Goal: Task Accomplishment & Management: Manage account settings

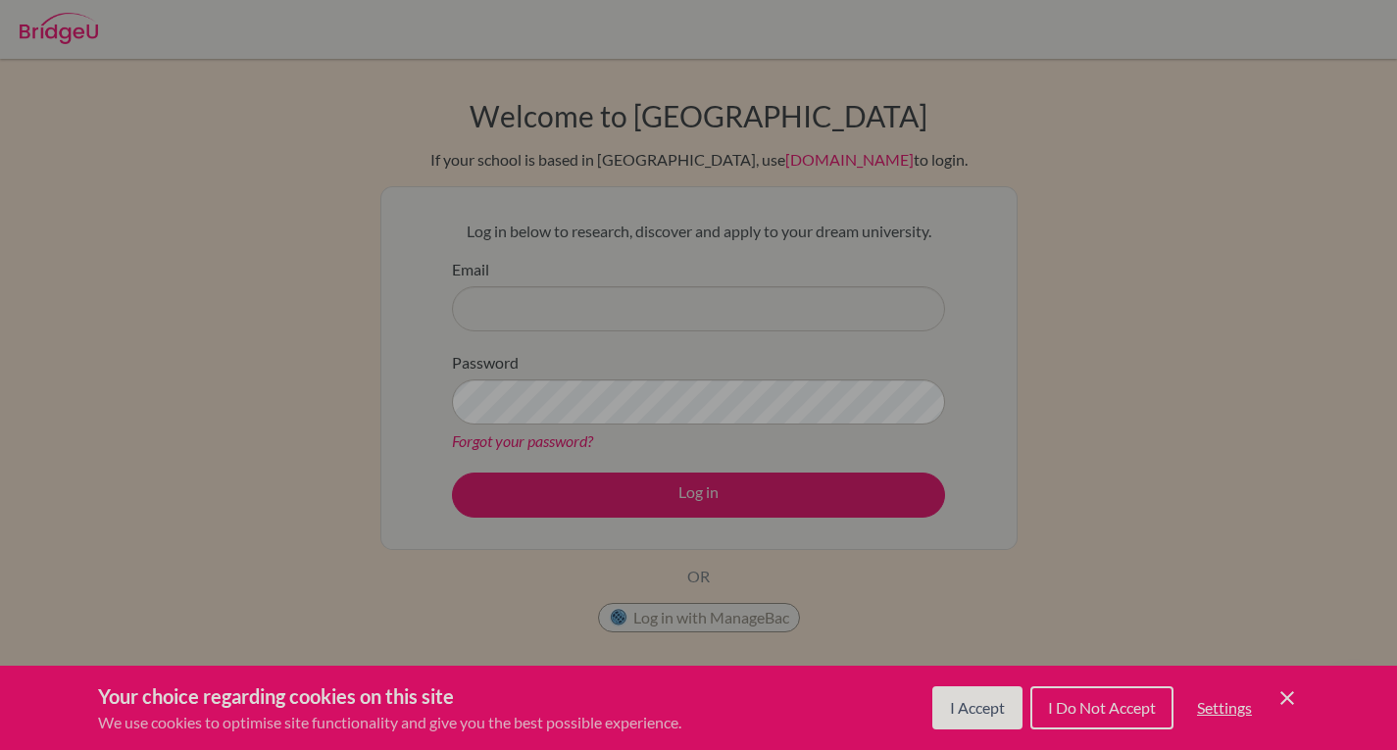
click at [950, 711] on span "I Accept" at bounding box center [977, 707] width 55 height 19
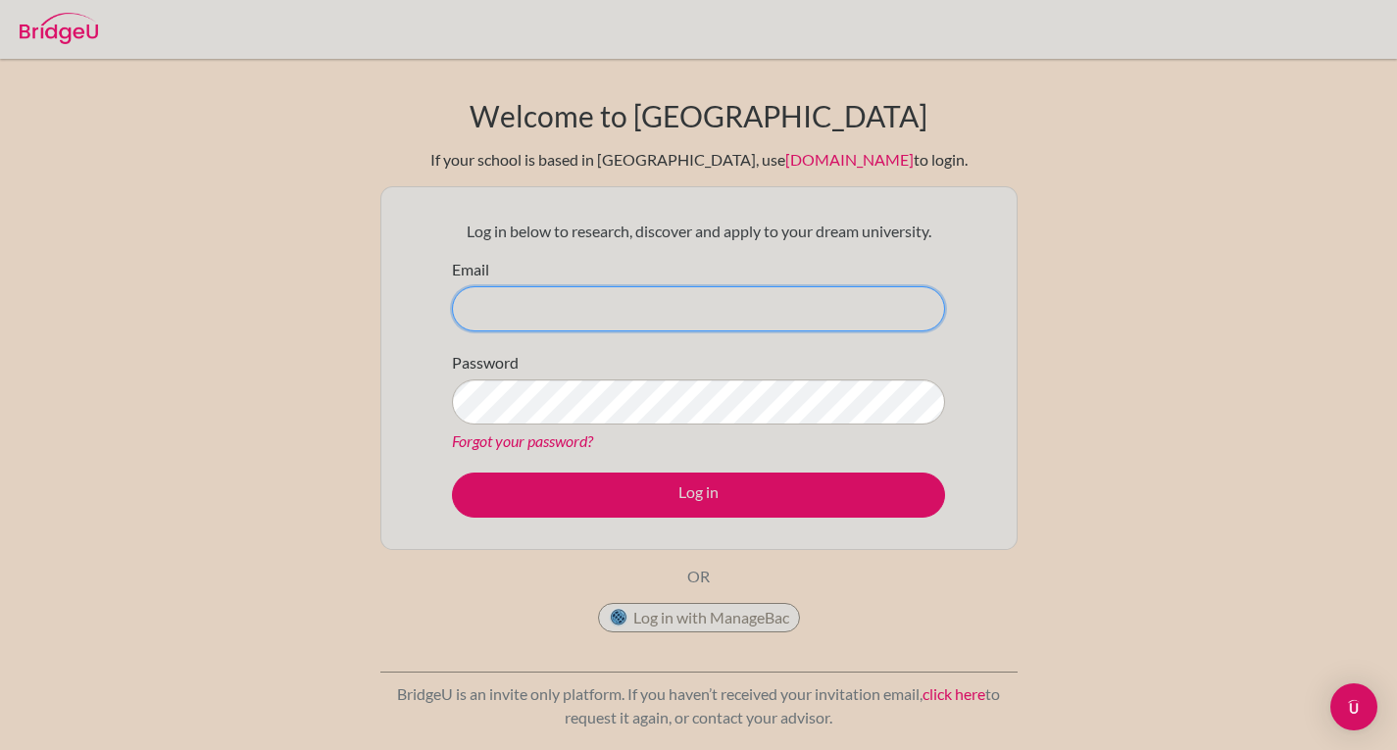
click at [674, 299] on input "Email" at bounding box center [698, 308] width 493 height 45
type input "[EMAIL_ADDRESS][DOMAIN_NAME]"
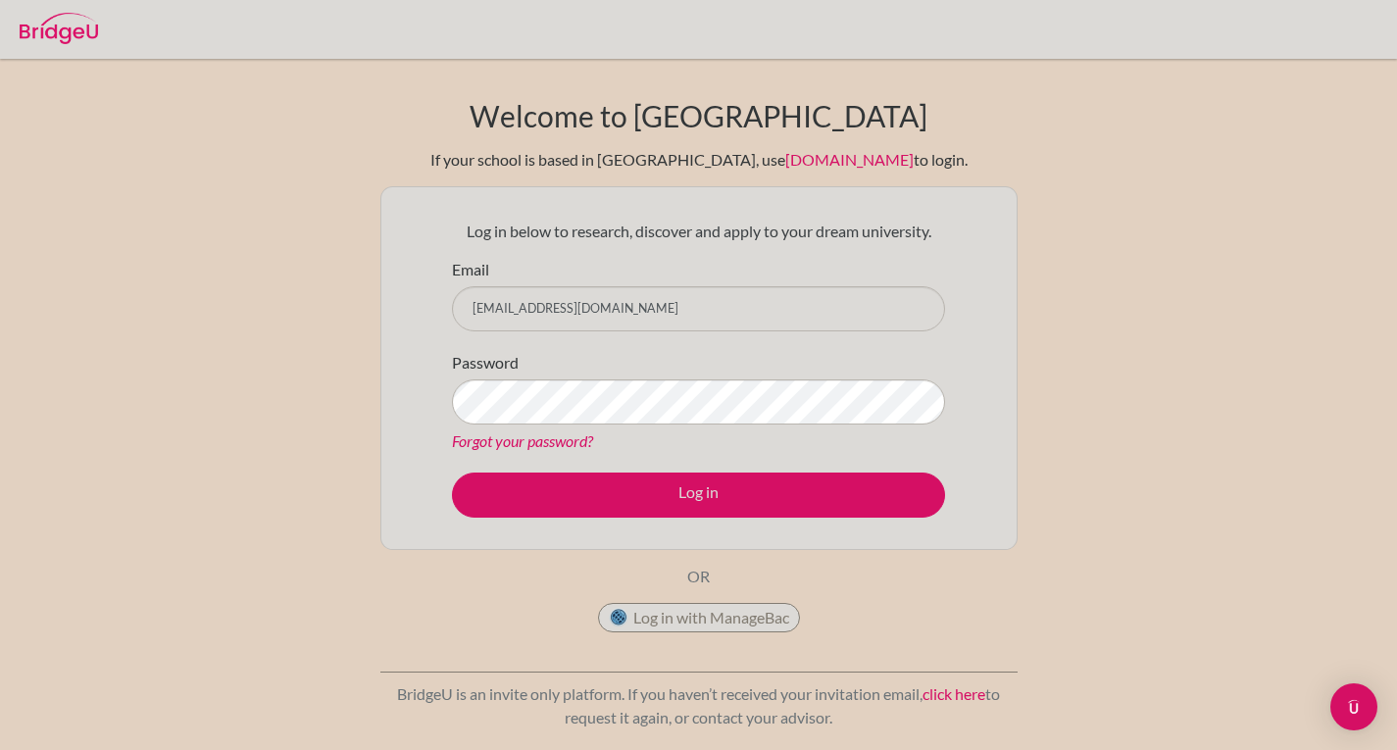
click at [646, 378] on div "Password Forgot your password?" at bounding box center [698, 402] width 493 height 102
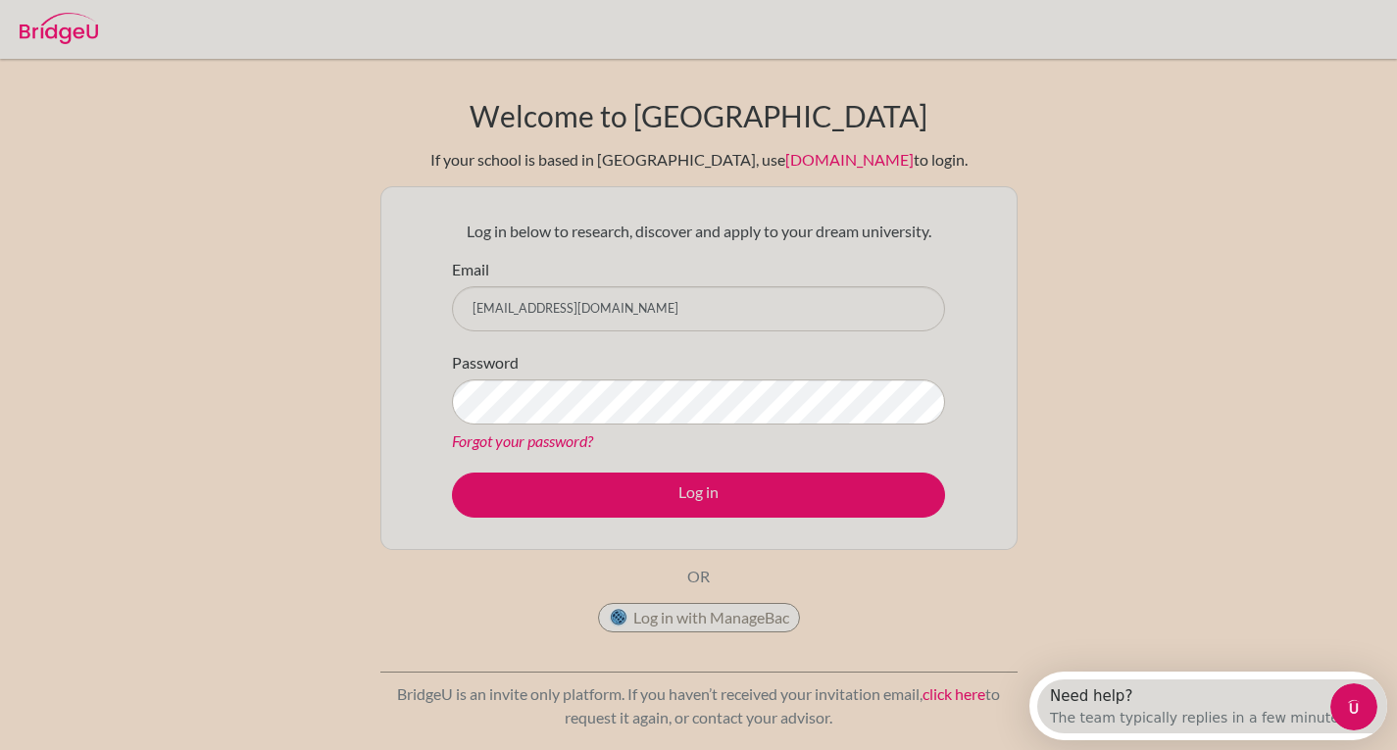
click at [666, 467] on form "Email [EMAIL_ADDRESS][DOMAIN_NAME] Password Forgot your password? Log in" at bounding box center [698, 388] width 493 height 260
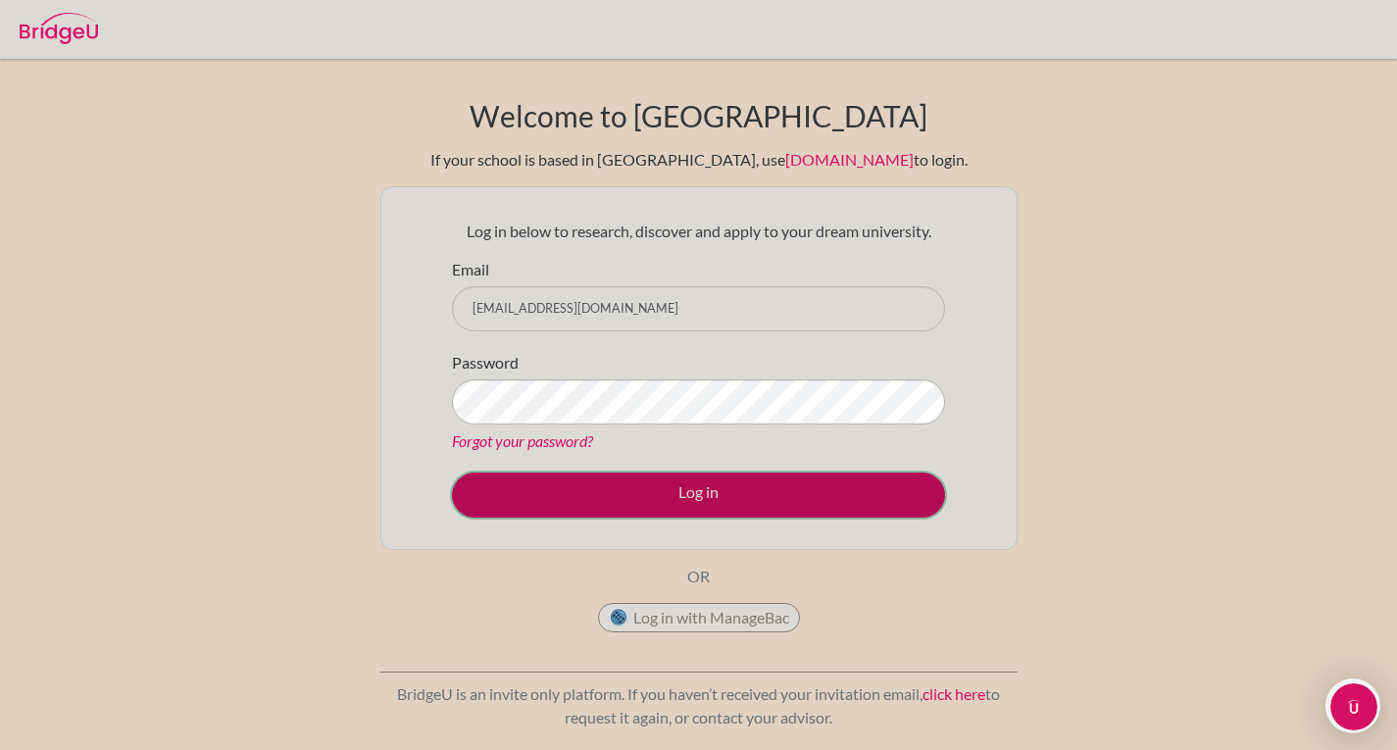
click at [660, 475] on button "Log in" at bounding box center [698, 495] width 493 height 45
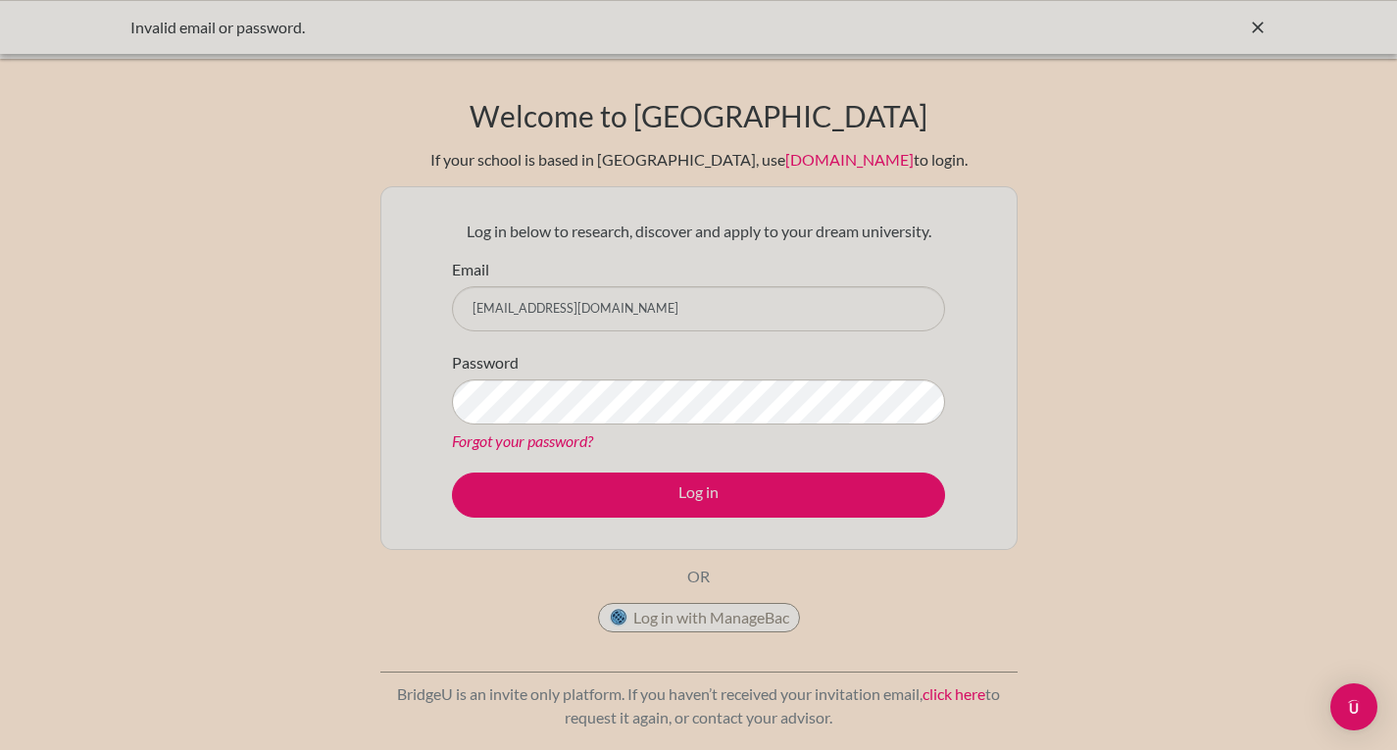
click at [631, 436] on div "Forgot your password?" at bounding box center [698, 442] width 493 height 24
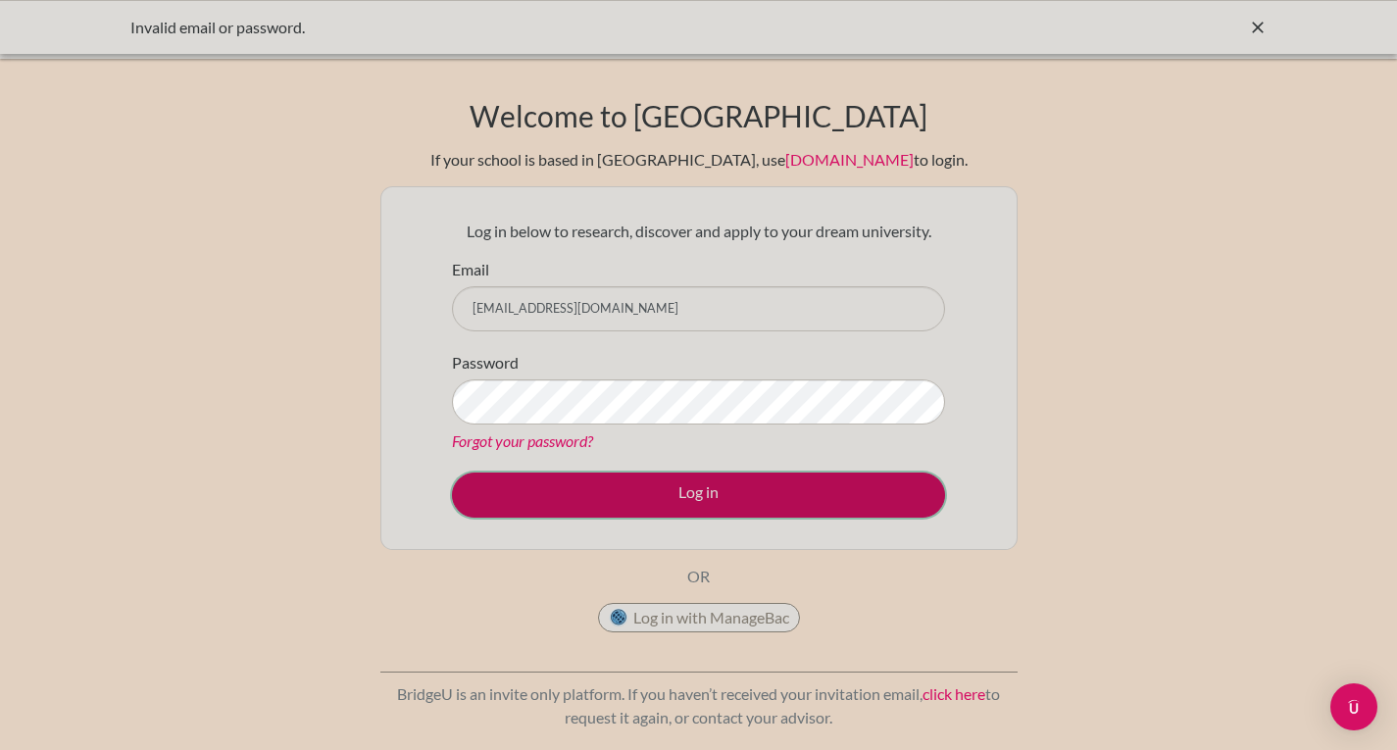
click at [714, 504] on button "Log in" at bounding box center [698, 495] width 493 height 45
